Goal: Information Seeking & Learning: Learn about a topic

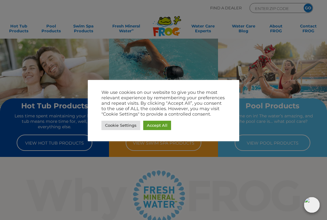
click at [161, 125] on link "Accept All" at bounding box center [157, 125] width 28 height 9
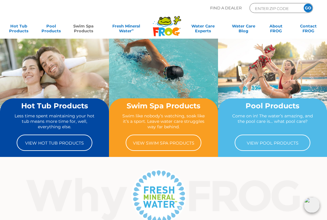
click at [86, 27] on link "Swim Spa Products" at bounding box center [83, 30] width 25 height 12
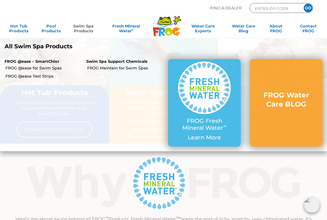
scroll to position [13, 0]
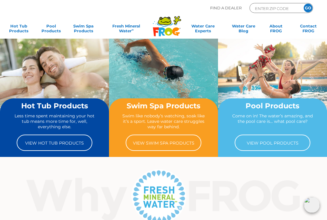
click at [41, 141] on link "View Hot Tub Products" at bounding box center [55, 143] width 76 height 16
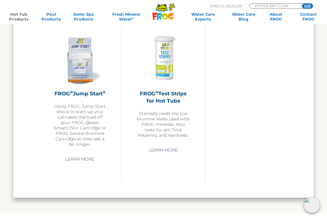
scroll to position [1218, 0]
click at [128, 13] on link "Fresh Mineral Water ∞" at bounding box center [126, 17] width 46 height 10
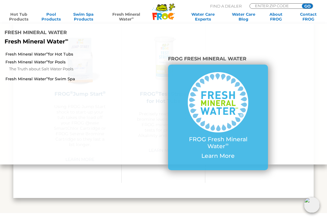
click at [303, 106] on li at bounding box center [299, 107] width 54 height 115
click at [15, 15] on link "Hot Tub Products" at bounding box center [18, 17] width 25 height 10
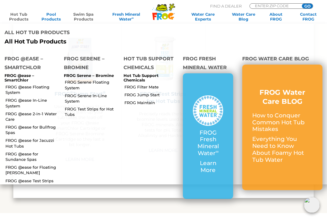
click at [83, 15] on link "Swim Spa Products" at bounding box center [83, 17] width 25 height 10
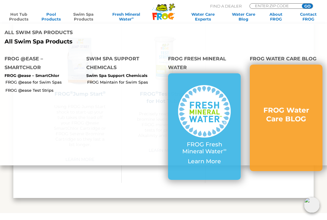
click at [297, 111] on div "FROG Water Care BLOG" at bounding box center [285, 118] width 73 height 107
click at [14, 50] on li "FROG @ease – SmartChlor FROG @ease – SmartChlor" at bounding box center [41, 64] width 82 height 28
click at [228, 142] on p "FROG Fresh Mineral Water ∞" at bounding box center [204, 149] width 53 height 14
click at [301, 106] on link "FROG Water Care BLOG" at bounding box center [285, 118] width 53 height 24
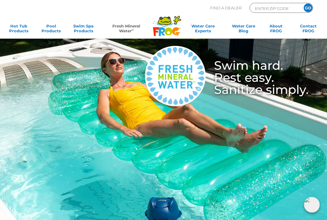
scroll to position [7, 0]
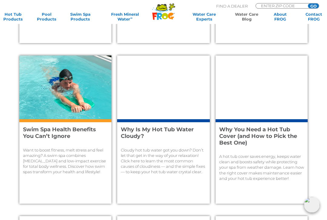
scroll to position [336, 0]
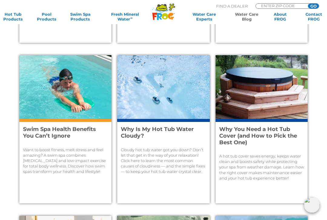
click at [178, 143] on div "Cloudy hot tub water got you down? Don’t let that get in the way of your relaxa…" at bounding box center [163, 158] width 85 height 34
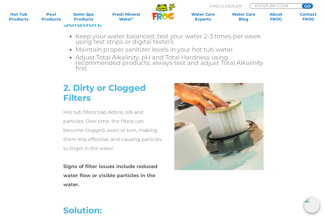
scroll to position [992, 0]
